Goal: Information Seeking & Learning: Learn about a topic

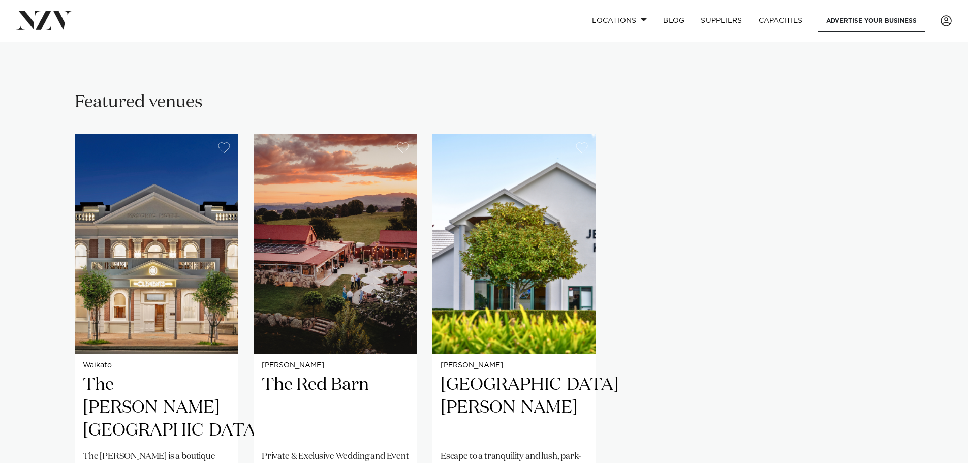
scroll to position [610, 0]
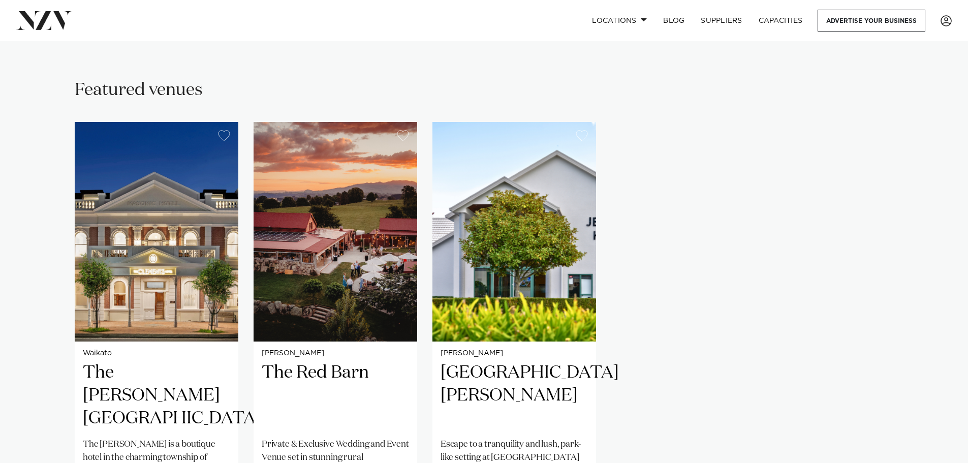
click at [822, 257] on div "Waikato The Clements Hotel The Clements is a boutique hotel in the charming tow…" at bounding box center [484, 332] width 819 height 420
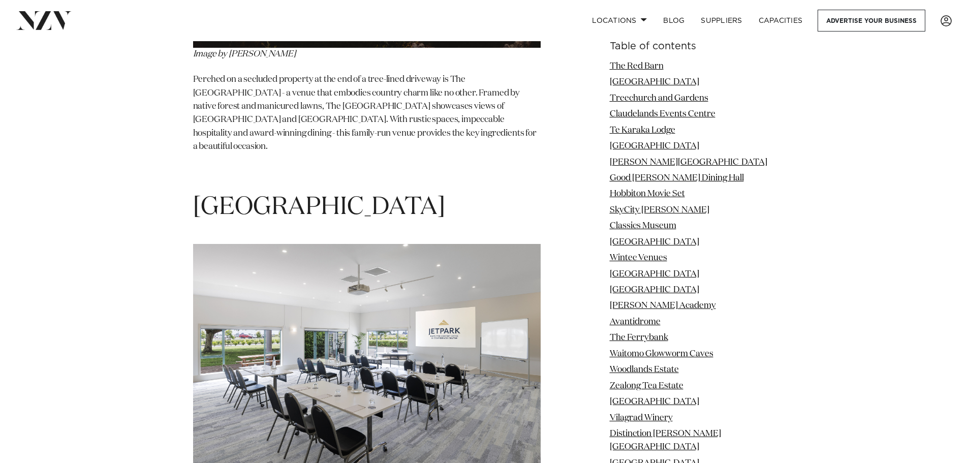
scroll to position [1566, 0]
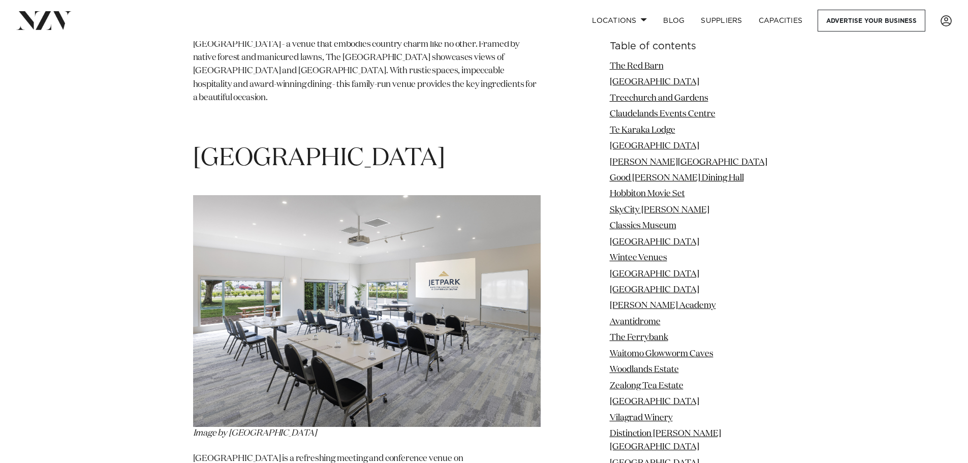
drag, startPoint x: 886, startPoint y: 381, endPoint x: 865, endPoint y: 270, distance: 112.9
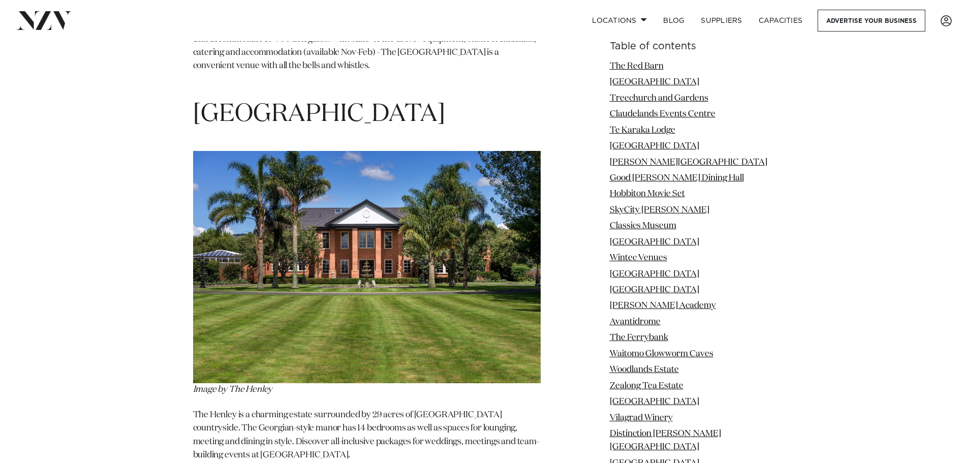
scroll to position [6853, 0]
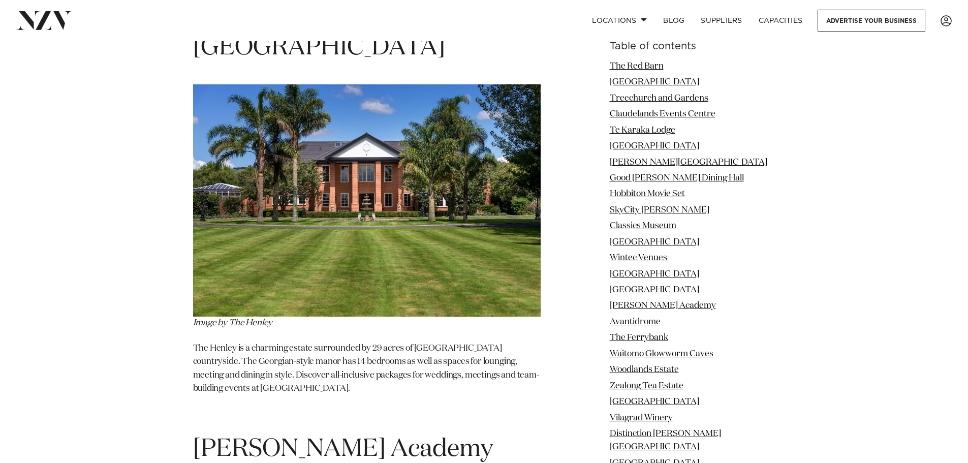
click at [358, 172] on img at bounding box center [367, 200] width 348 height 232
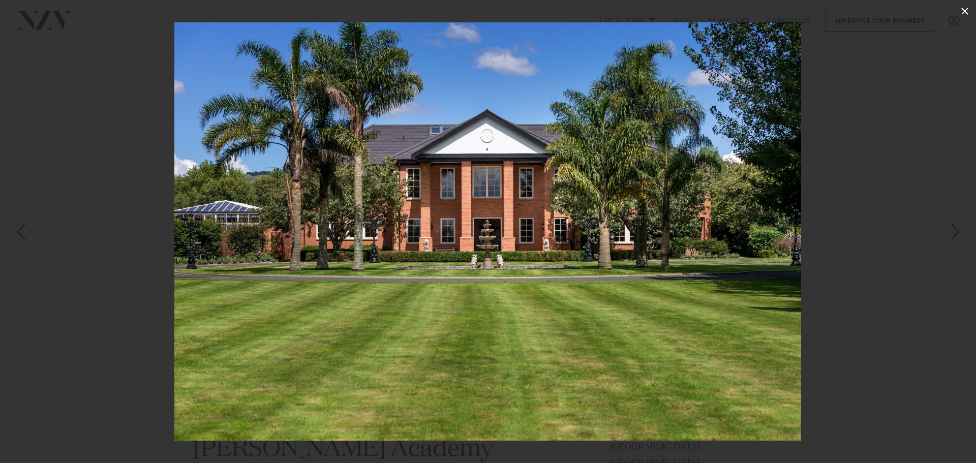
click at [968, 10] on icon at bounding box center [965, 11] width 12 height 12
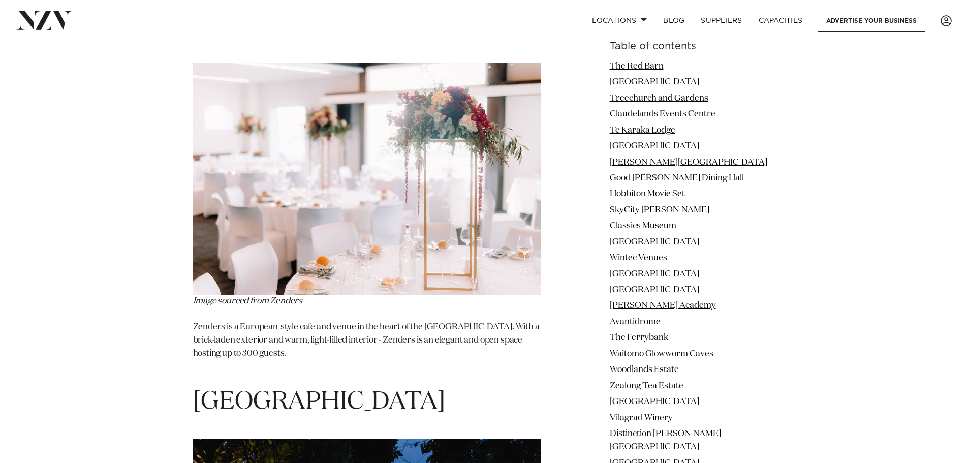
scroll to position [12038, 0]
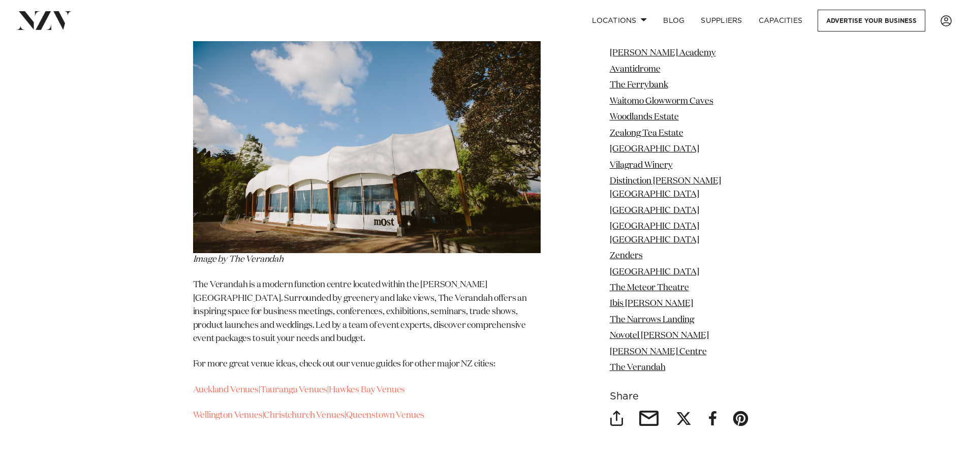
scroll to position [14783, 0]
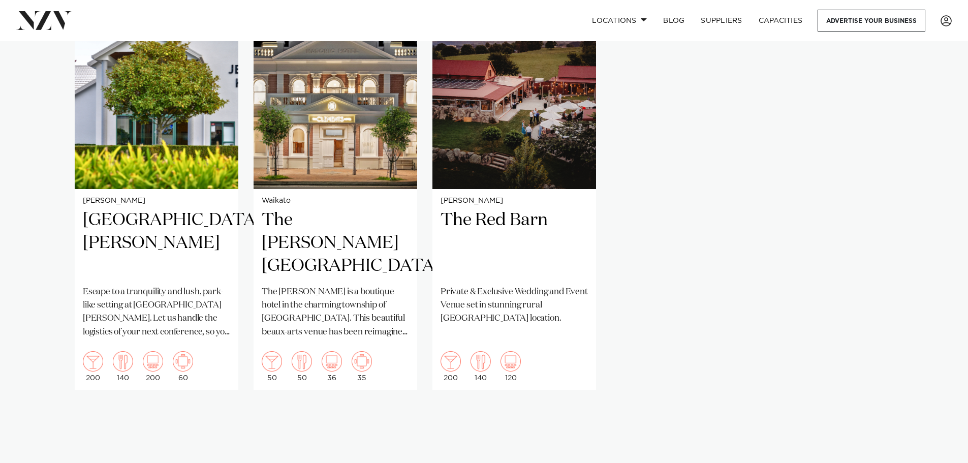
scroll to position [1068, 0]
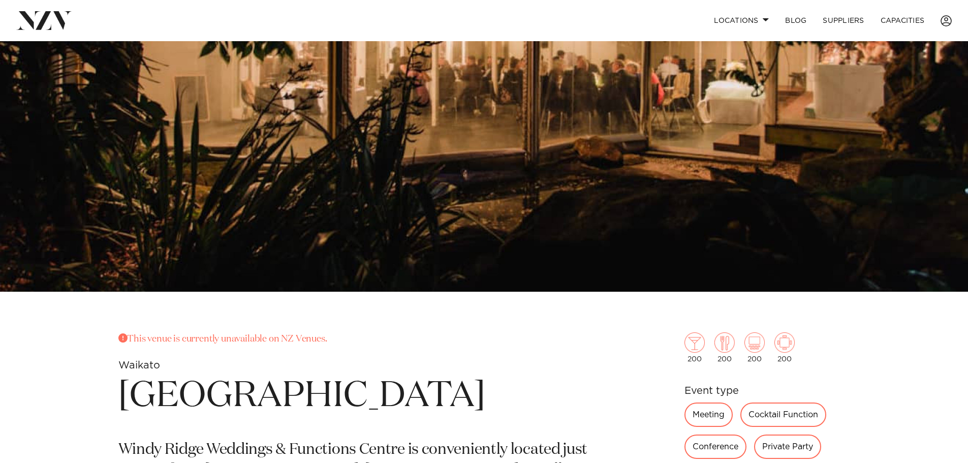
scroll to position [407, 0]
